Goal: Task Accomplishment & Management: Use online tool/utility

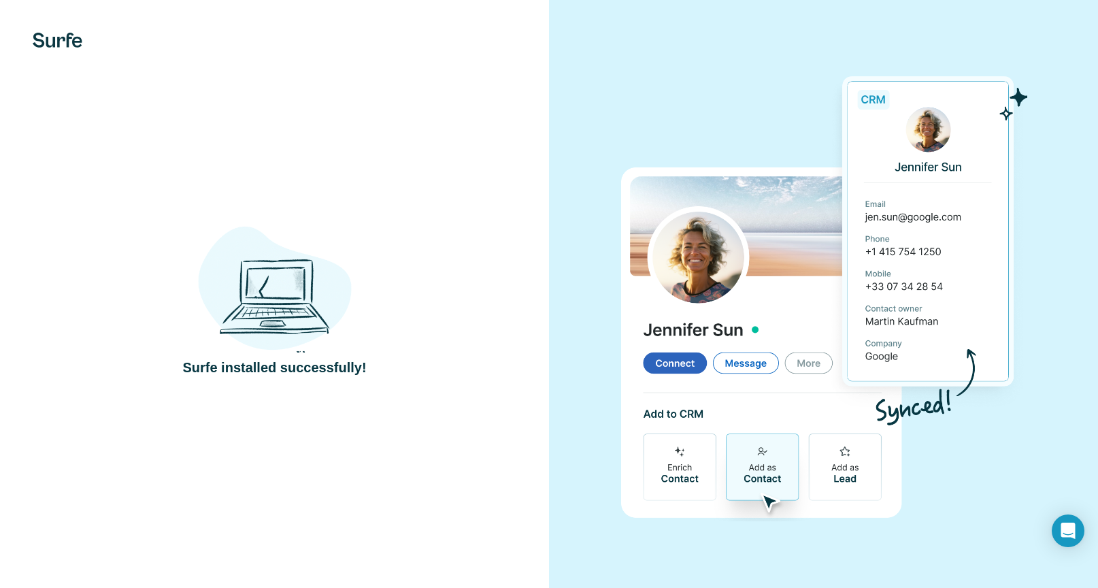
click at [561, 166] on div at bounding box center [823, 294] width 549 height 588
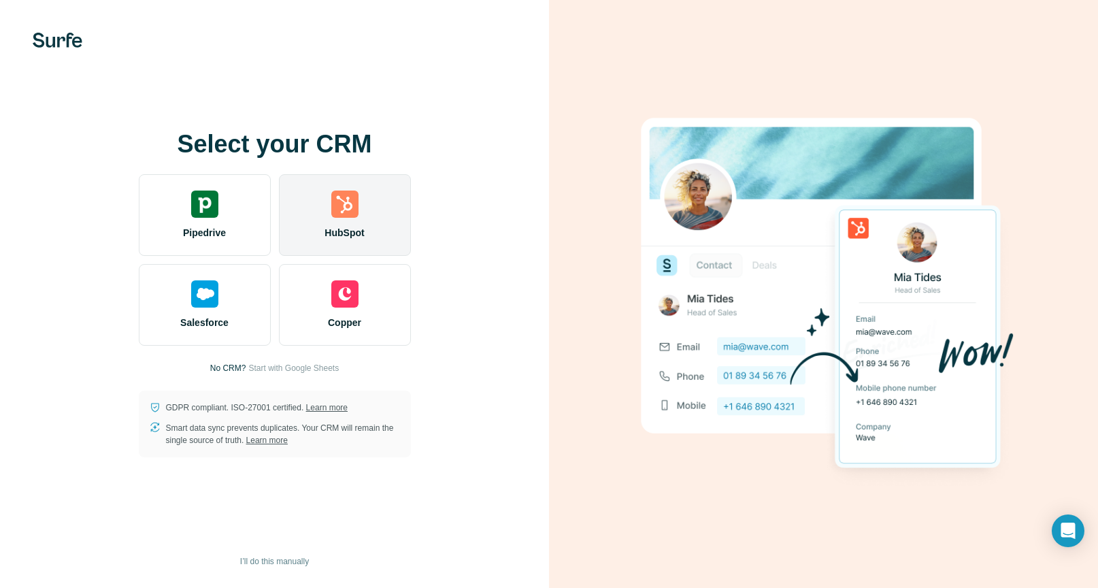
click at [359, 206] on div "HubSpot" at bounding box center [345, 215] width 132 height 82
click at [350, 220] on div "HubSpot" at bounding box center [345, 215] width 132 height 82
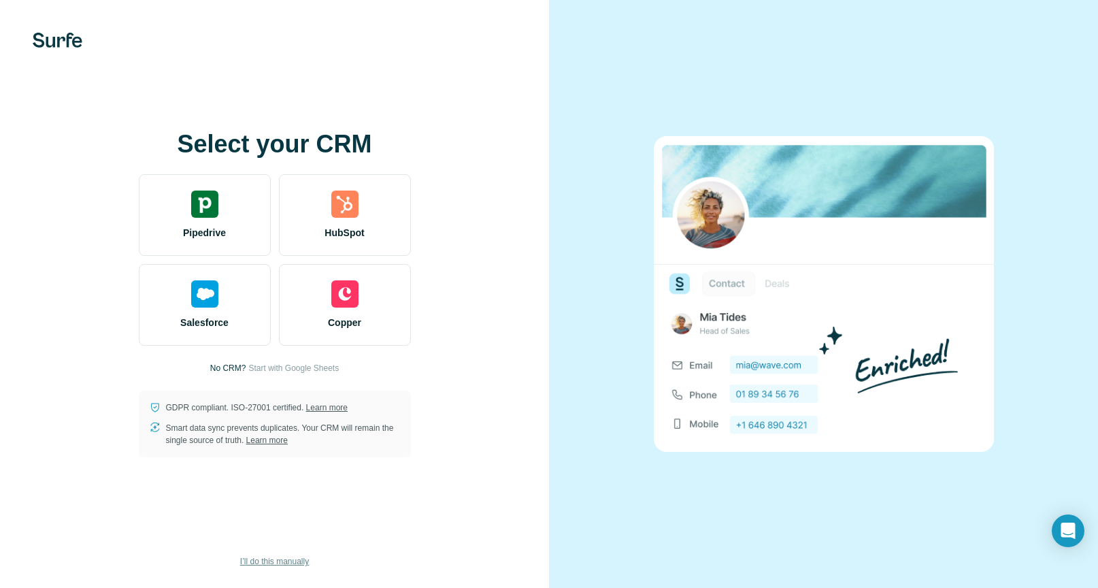
click at [265, 561] on span "I’ll do this manually" at bounding box center [274, 561] width 69 height 12
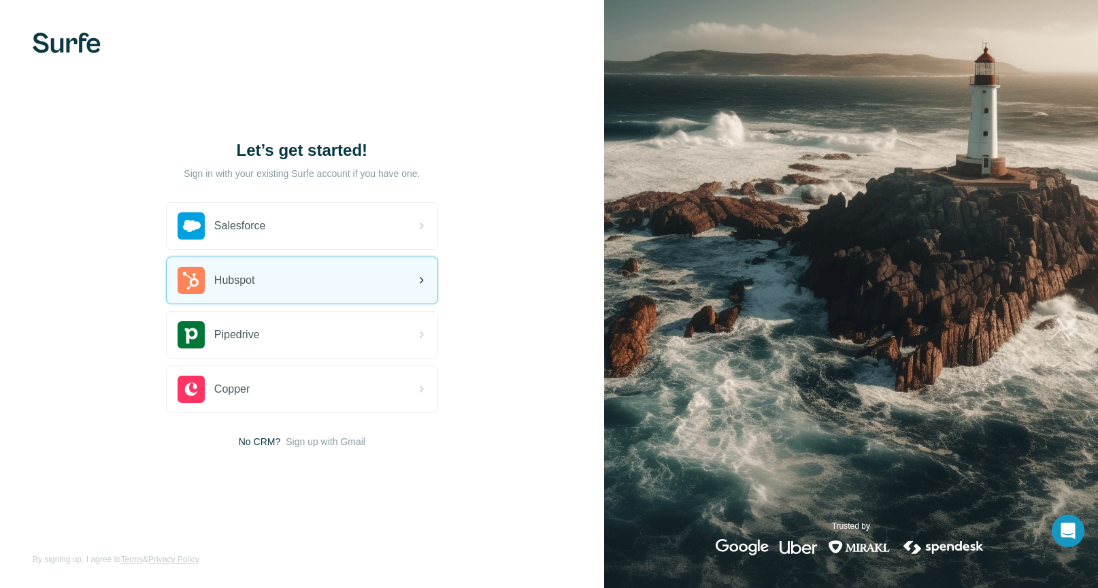
click at [291, 284] on div "Hubspot" at bounding box center [302, 280] width 271 height 46
